Goal: Information Seeking & Learning: Learn about a topic

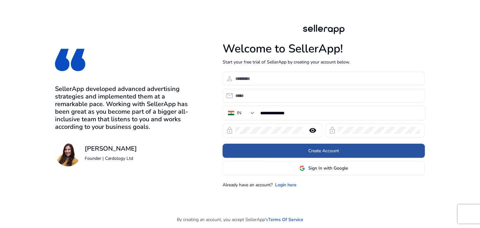
click at [304, 151] on span at bounding box center [324, 151] width 202 height 15
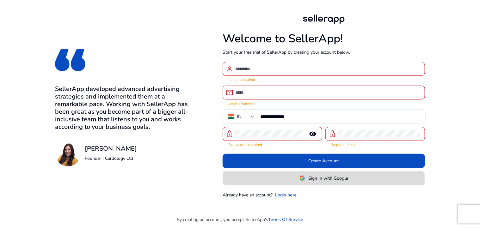
click at [318, 175] on span "Sign In with Google" at bounding box center [328, 178] width 40 height 7
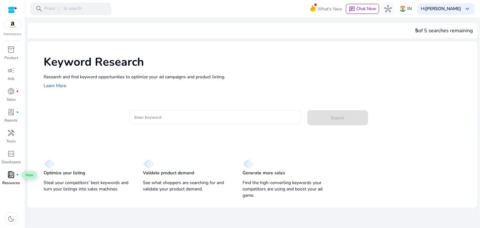
click at [13, 179] on span "book_4" at bounding box center [12, 175] width 8 height 8
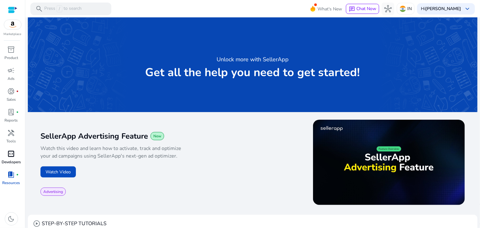
click at [12, 156] on span "code_blocks" at bounding box center [12, 154] width 8 height 8
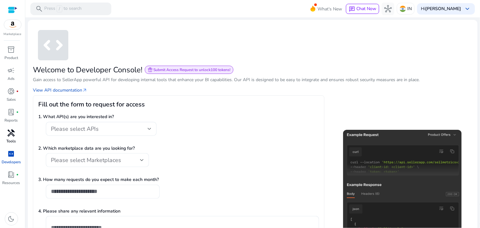
click at [11, 139] on p "Tools" at bounding box center [11, 142] width 9 height 6
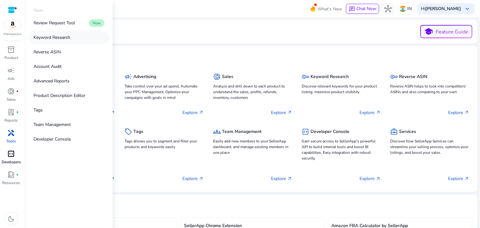
click at [54, 39] on p "Keyword Research" at bounding box center [52, 37] width 37 height 7
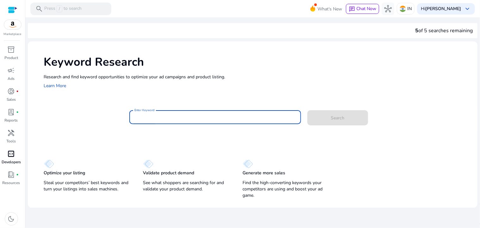
click at [152, 120] on input "Enter Keyword" at bounding box center [214, 117] width 161 height 7
click at [219, 116] on input "Enter Keyword" at bounding box center [214, 117] width 161 height 7
click at [307, 110] on button "Search" at bounding box center [337, 117] width 61 height 15
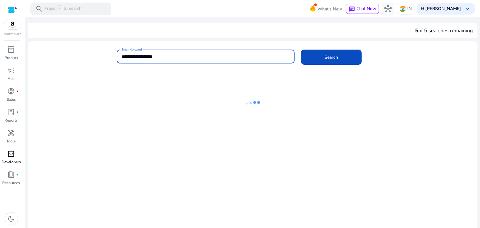
click at [125, 55] on input "**********" at bounding box center [206, 56] width 168 height 7
click at [126, 55] on input "**********" at bounding box center [206, 56] width 168 height 7
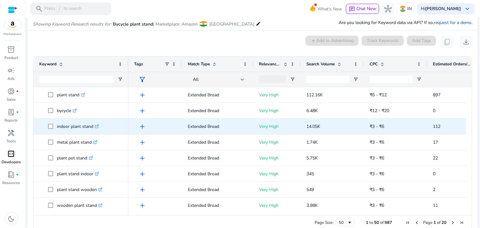
scroll to position [75, 0]
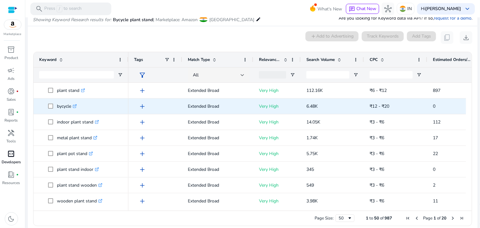
click at [76, 105] on icon at bounding box center [74, 106] width 3 height 3
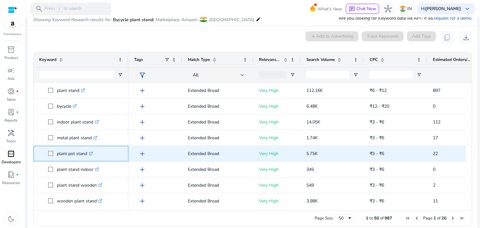
click at [90, 152] on icon ".st0{fill:#2c8af8}" at bounding box center [91, 154] width 4 height 4
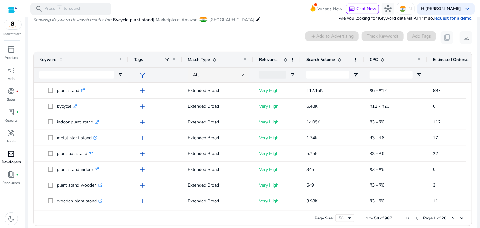
scroll to position [0, 0]
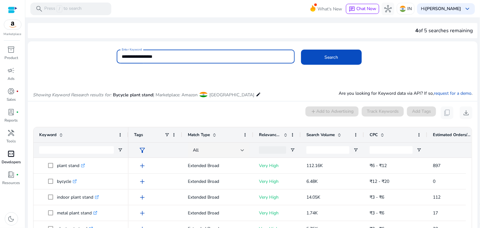
click at [162, 59] on input "**********" at bounding box center [206, 56] width 168 height 7
click at [127, 54] on input "**********" at bounding box center [206, 56] width 168 height 7
click at [130, 55] on input "**********" at bounding box center [206, 56] width 168 height 7
type input "**********"
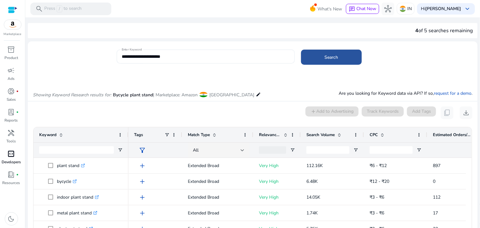
click at [318, 59] on span at bounding box center [331, 57] width 61 height 15
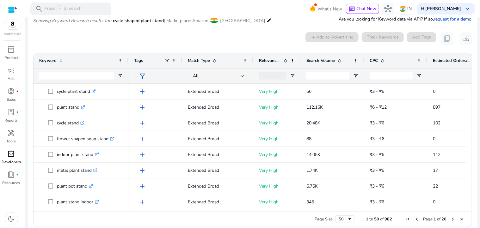
scroll to position [75, 0]
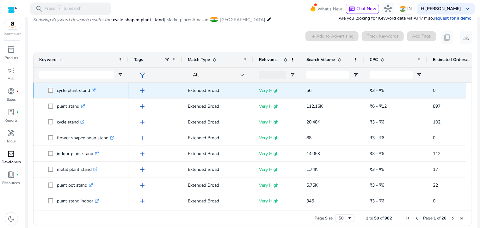
click at [95, 91] on icon at bounding box center [93, 90] width 3 height 3
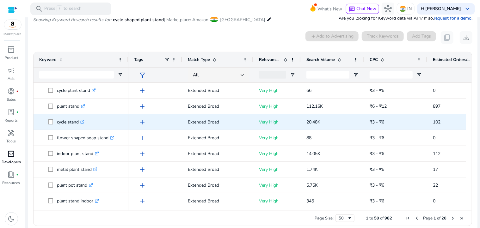
click at [84, 120] on icon ".st0{fill:#2c8af8}" at bounding box center [82, 122] width 4 height 4
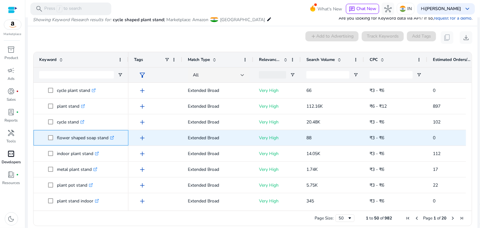
click at [113, 137] on icon at bounding box center [113, 137] width 2 height 2
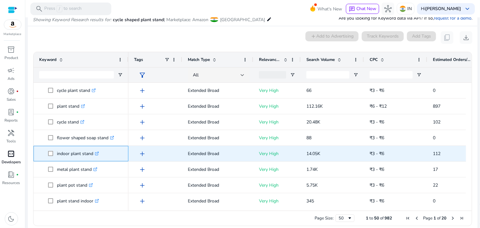
click at [98, 153] on icon at bounding box center [97, 153] width 2 height 2
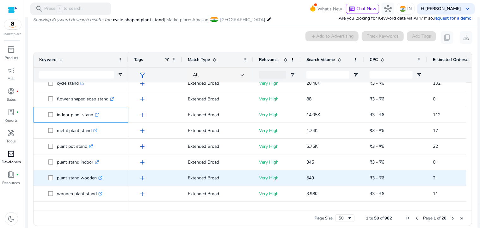
scroll to position [0, 0]
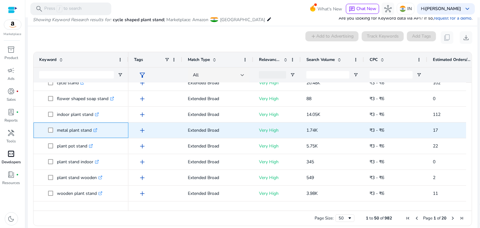
click at [96, 130] on icon ".st0{fill:#2c8af8}" at bounding box center [95, 130] width 4 height 4
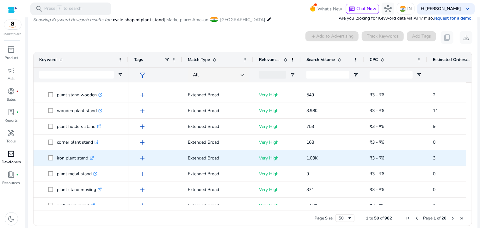
scroll to position [132, 0]
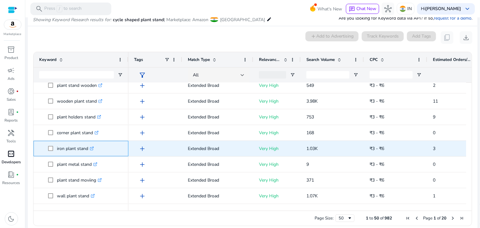
click at [93, 147] on icon ".st0{fill:#2c8af8}" at bounding box center [92, 149] width 4 height 4
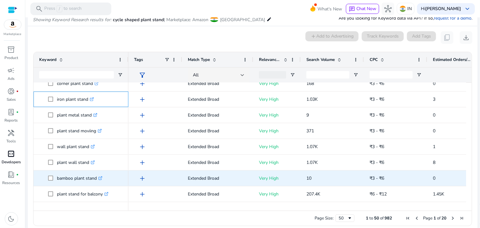
scroll to position [191, 0]
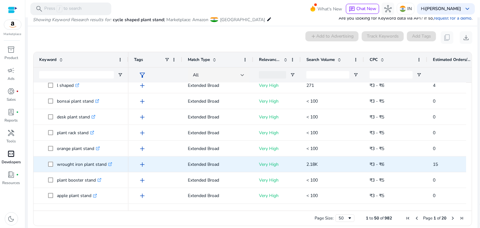
click at [110, 164] on icon ".st0{fill:#2c8af8}" at bounding box center [110, 165] width 4 height 4
